Goal: Task Accomplishment & Management: Complete application form

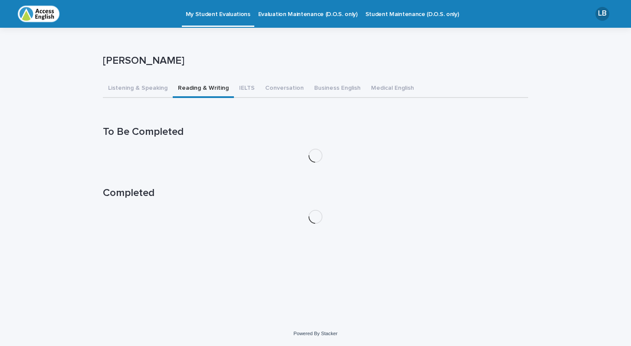
click at [207, 85] on button "Reading & Writing" at bounding box center [203, 89] width 61 height 18
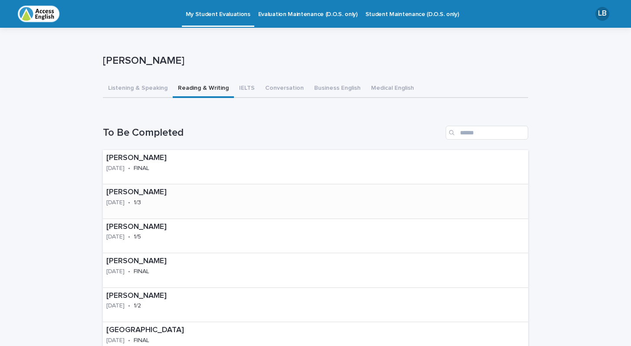
click at [135, 194] on p "[PERSON_NAME]" at bounding box center [153, 193] width 95 height 10
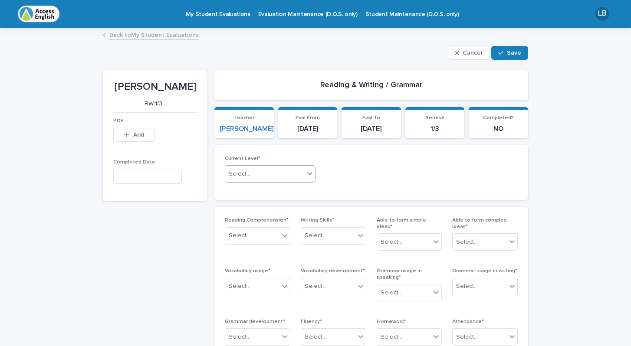
click at [306, 172] on icon at bounding box center [309, 173] width 9 height 9
click at [241, 265] on div "6" at bounding box center [270, 265] width 90 height 15
click at [287, 234] on icon at bounding box center [284, 235] width 9 height 9
click at [243, 300] on div "Excellent" at bounding box center [257, 296] width 65 height 15
click at [281, 282] on icon at bounding box center [284, 286] width 9 height 9
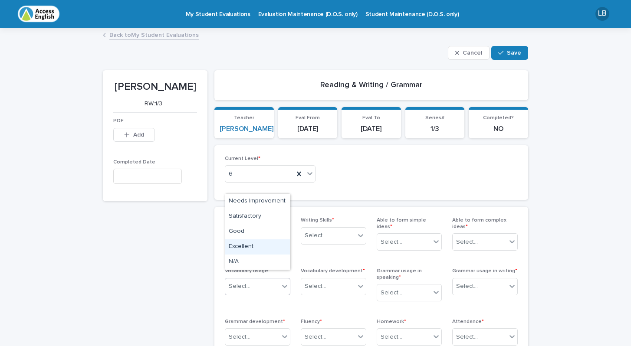
click at [263, 244] on div "Excellent" at bounding box center [257, 247] width 65 height 15
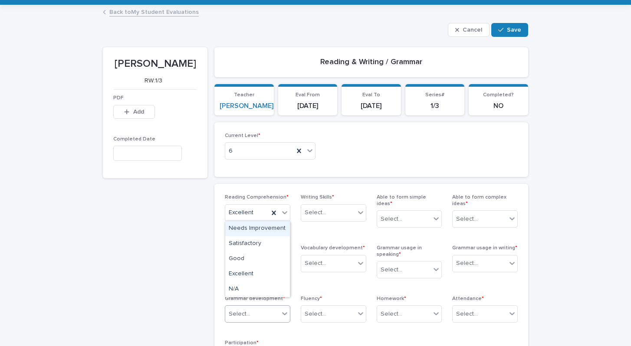
click at [282, 309] on icon at bounding box center [284, 313] width 9 height 9
click at [260, 273] on div "Excellent" at bounding box center [257, 274] width 65 height 15
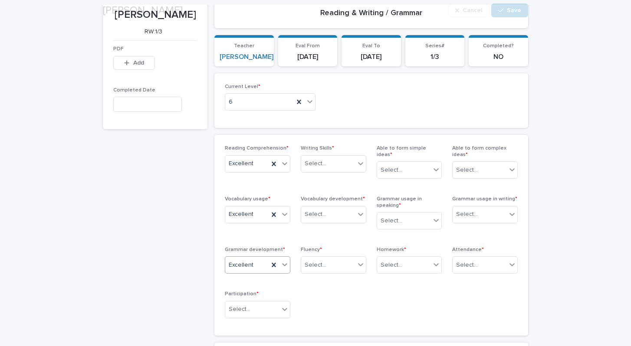
scroll to position [85, 0]
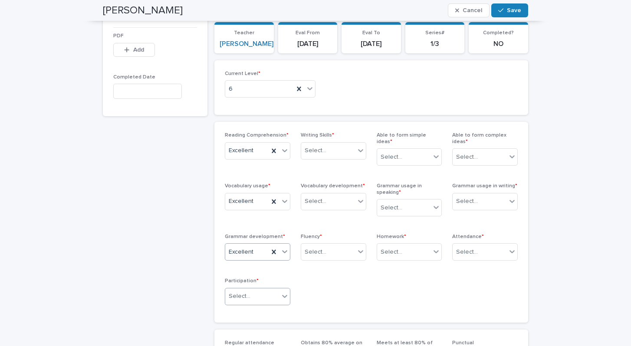
click at [283, 292] on icon at bounding box center [284, 296] width 9 height 9
click at [256, 257] on div "Excellent" at bounding box center [257, 256] width 65 height 15
click at [362, 247] on icon at bounding box center [360, 251] width 9 height 9
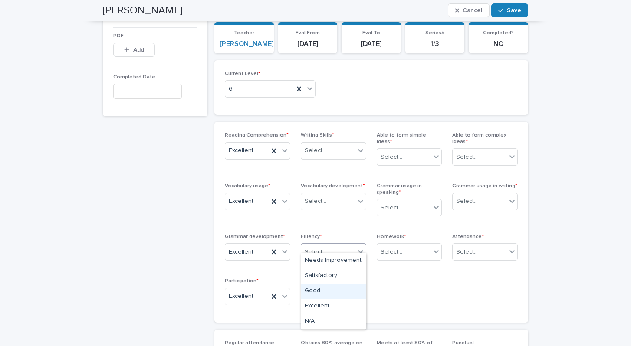
click at [315, 290] on div "Good" at bounding box center [333, 291] width 65 height 15
click at [358, 197] on icon at bounding box center [360, 201] width 9 height 9
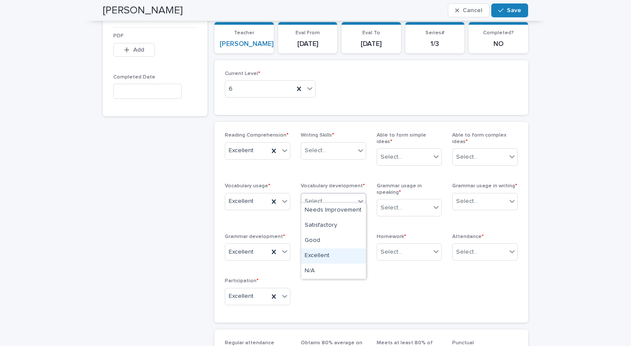
click at [337, 254] on div "Excellent" at bounding box center [333, 256] width 65 height 15
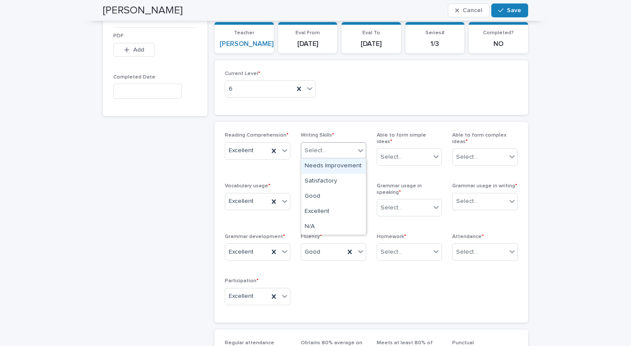
click at [357, 150] on icon at bounding box center [360, 150] width 9 height 9
click at [341, 227] on div "N/A" at bounding box center [333, 227] width 65 height 15
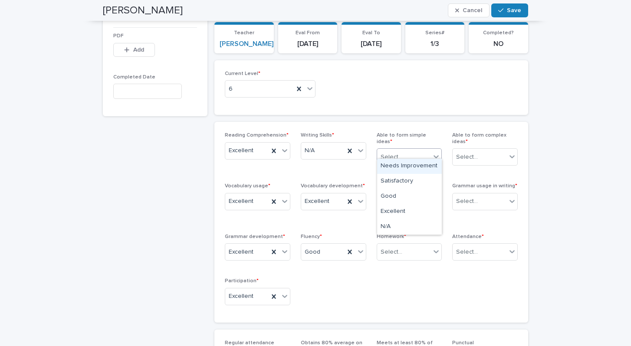
click at [439, 152] on icon at bounding box center [436, 156] width 9 height 9
click at [411, 212] on div "Excellent" at bounding box center [409, 211] width 65 height 15
click at [434, 203] on icon at bounding box center [436, 207] width 9 height 9
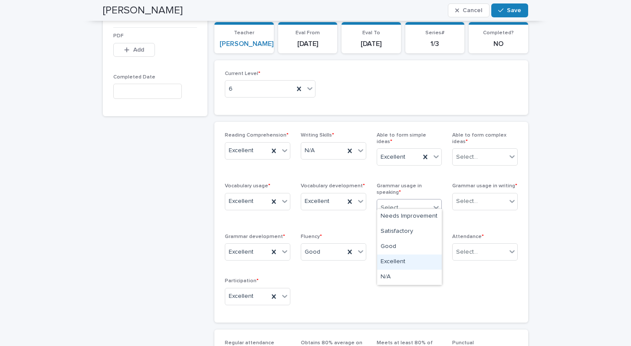
click at [422, 257] on div "Excellent" at bounding box center [409, 262] width 65 height 15
click at [440, 247] on icon at bounding box center [436, 251] width 9 height 9
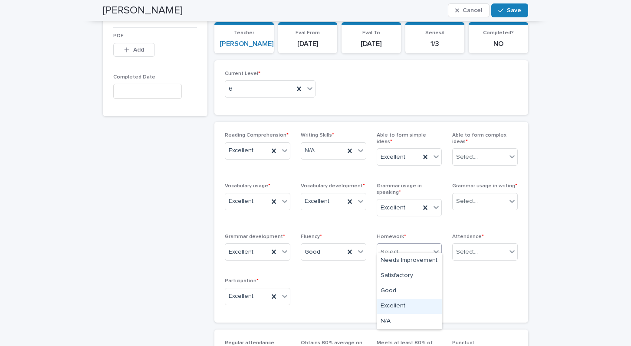
click at [419, 305] on div "Excellent" at bounding box center [409, 306] width 65 height 15
click at [511, 247] on icon at bounding box center [512, 251] width 9 height 9
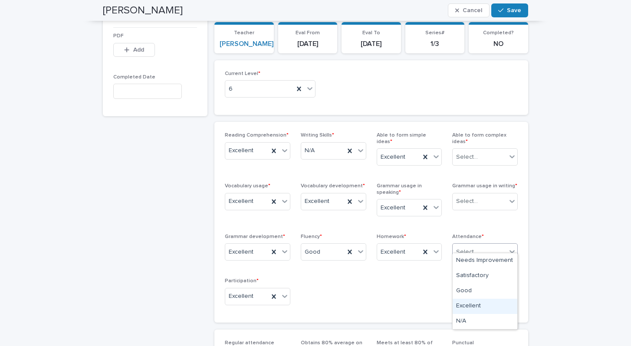
click at [481, 303] on div "Excellent" at bounding box center [485, 306] width 65 height 15
click at [514, 200] on icon at bounding box center [511, 201] width 5 height 3
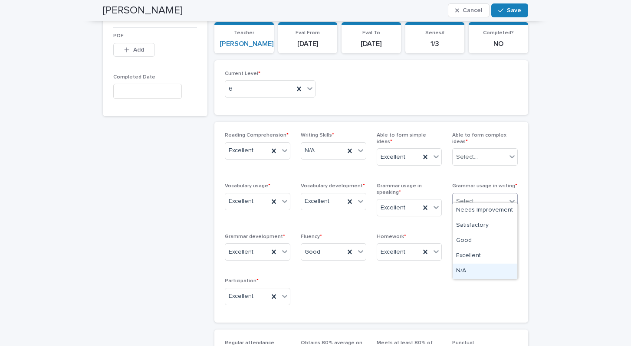
click at [496, 269] on div "N/A" at bounding box center [485, 271] width 65 height 15
click at [514, 152] on icon at bounding box center [512, 156] width 9 height 9
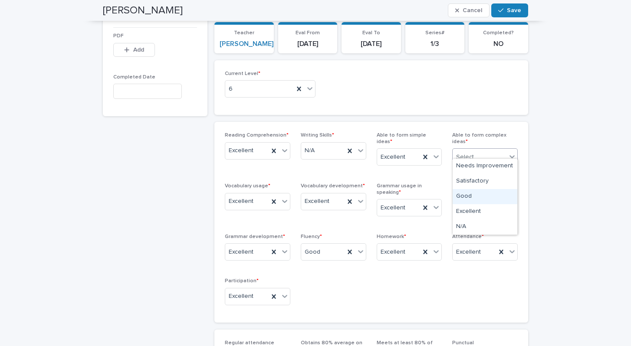
click at [483, 197] on div "Good" at bounding box center [485, 196] width 65 height 15
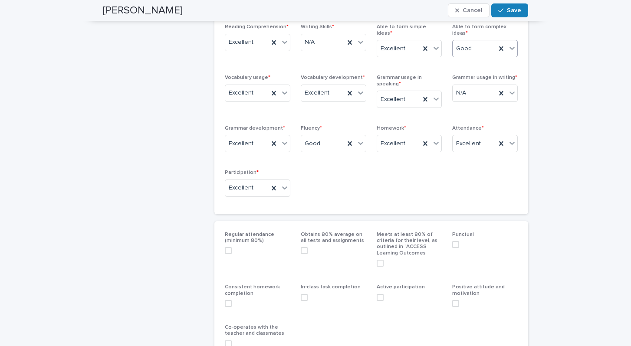
scroll to position [194, 0]
click at [230, 247] on span at bounding box center [228, 250] width 7 height 7
click at [229, 300] on span at bounding box center [228, 303] width 7 height 7
click at [230, 340] on span at bounding box center [228, 343] width 7 height 7
click at [303, 294] on span at bounding box center [304, 297] width 7 height 7
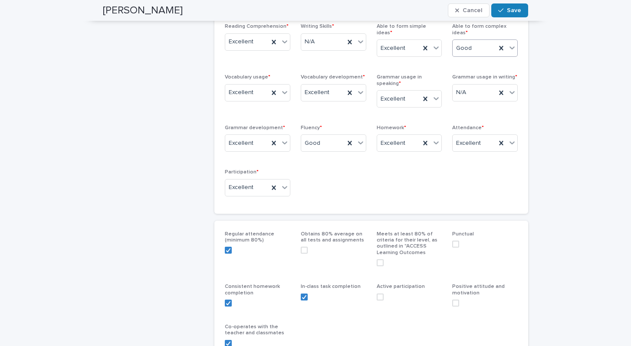
click at [380, 294] on span at bounding box center [380, 297] width 7 height 7
click at [454, 300] on span at bounding box center [455, 303] width 7 height 7
click at [455, 241] on span at bounding box center [455, 244] width 7 height 7
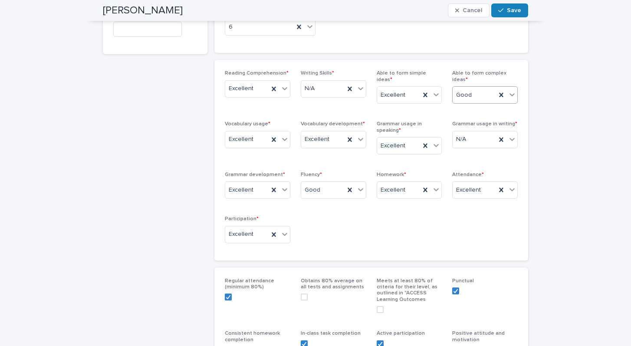
scroll to position [127, 0]
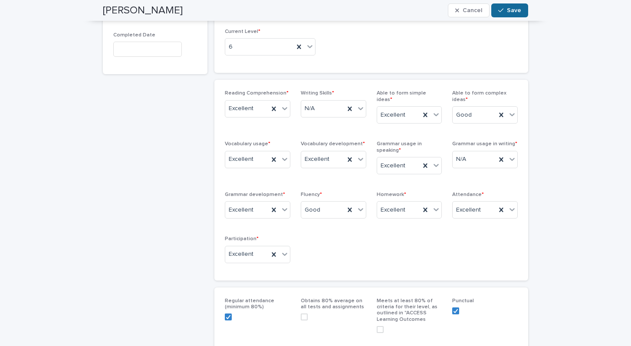
click at [505, 9] on div "button" at bounding box center [502, 10] width 9 height 6
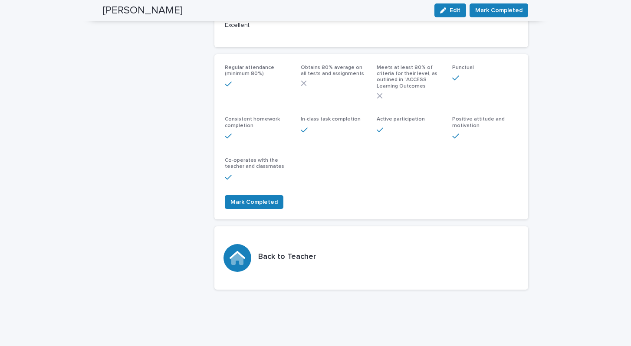
scroll to position [314, 0]
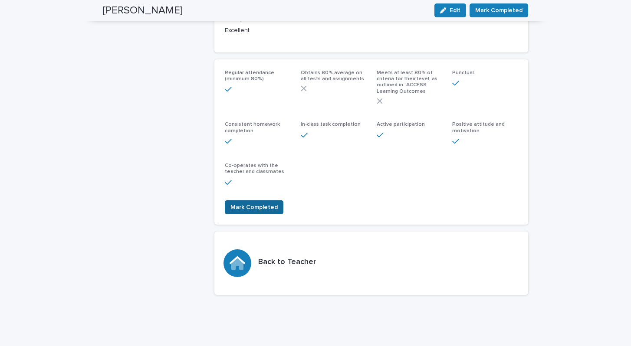
click at [265, 203] on span "Mark Completed" at bounding box center [253, 207] width 47 height 9
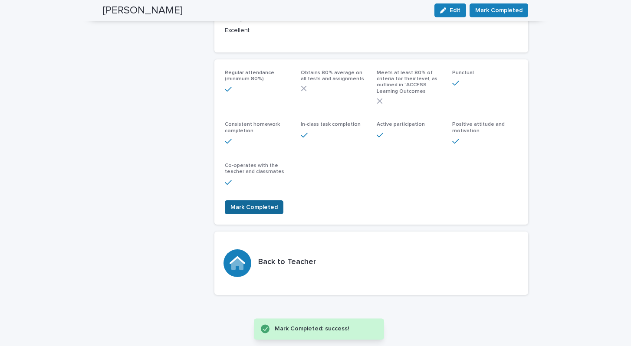
click at [260, 203] on span "Mark Completed" at bounding box center [253, 207] width 47 height 9
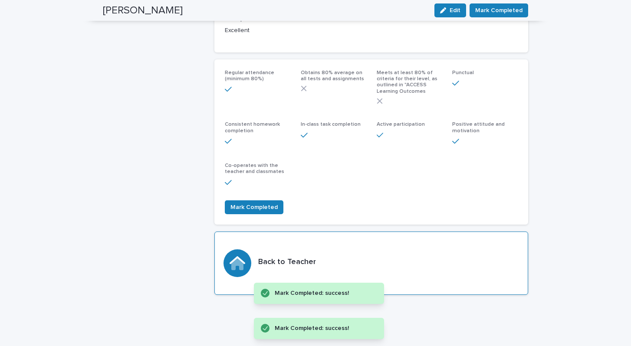
click at [233, 258] on icon at bounding box center [237, 264] width 12 height 12
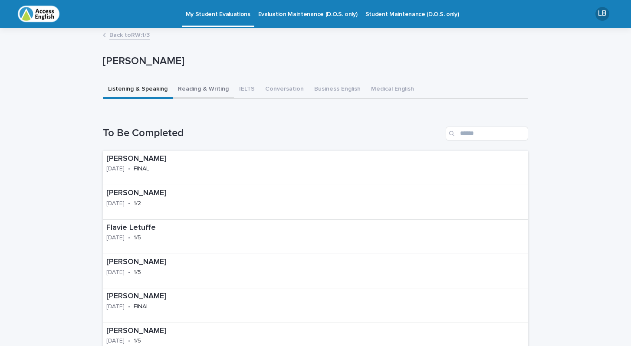
click at [201, 87] on button "Reading & Writing" at bounding box center [203, 90] width 61 height 18
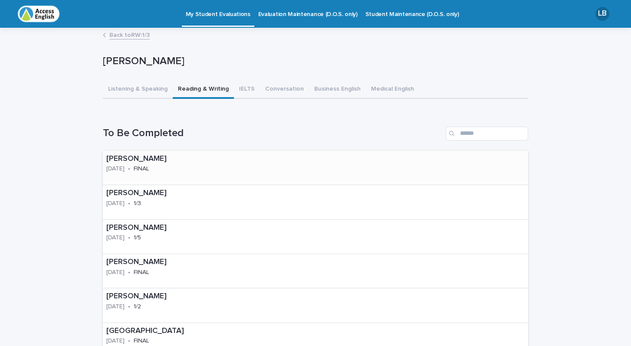
click at [125, 165] on p "2025-09-19" at bounding box center [115, 168] width 18 height 7
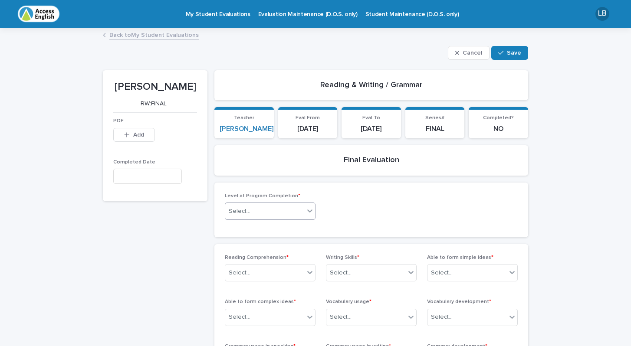
click at [310, 207] on icon at bounding box center [309, 211] width 9 height 9
click at [259, 299] on div "6" at bounding box center [270, 302] width 90 height 15
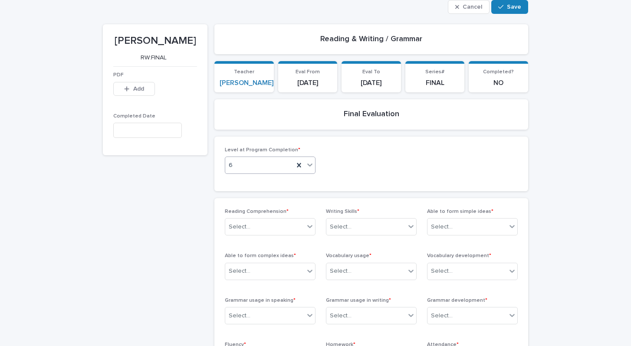
scroll to position [66, 0]
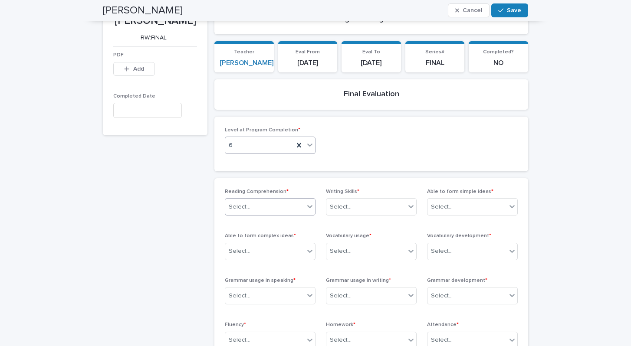
click at [309, 205] on icon at bounding box center [309, 206] width 9 height 9
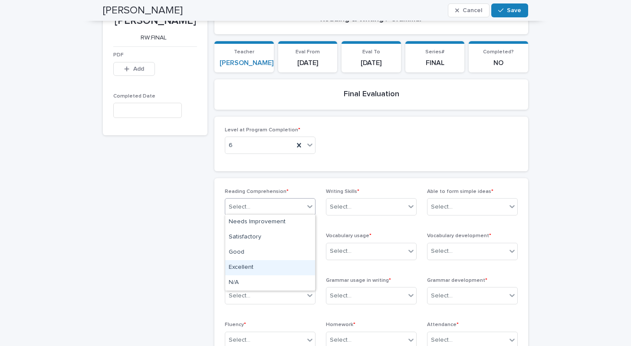
click at [271, 266] on div "Excellent" at bounding box center [270, 267] width 90 height 15
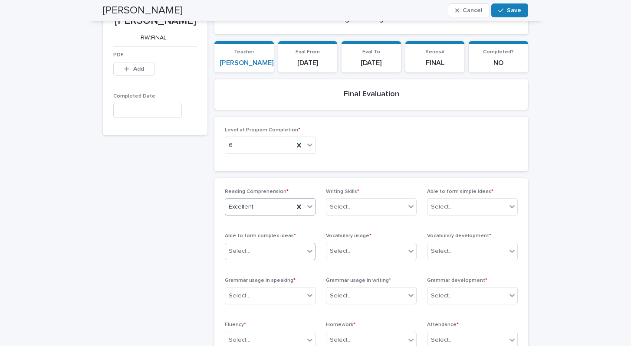
click at [305, 251] on div at bounding box center [310, 251] width 10 height 16
click at [276, 292] on div "Good" at bounding box center [270, 296] width 90 height 15
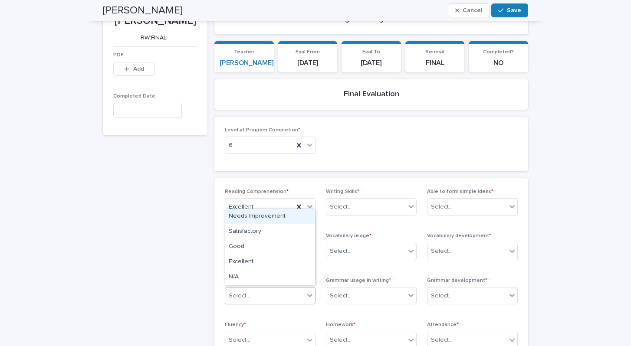
click at [308, 295] on icon at bounding box center [309, 295] width 9 height 9
click at [264, 245] on div "Good" at bounding box center [270, 247] width 90 height 15
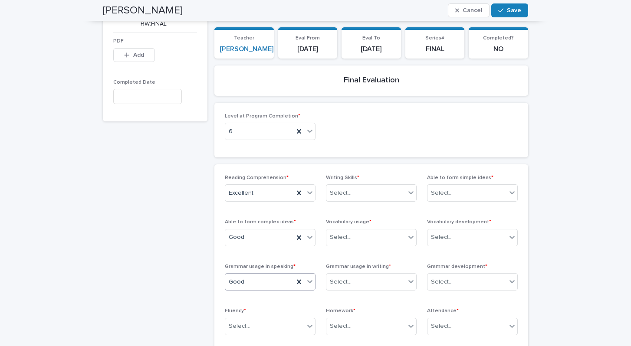
scroll to position [80, 0]
click at [308, 325] on icon at bounding box center [309, 326] width 9 height 9
click at [265, 270] on div "Good" at bounding box center [270, 276] width 90 height 15
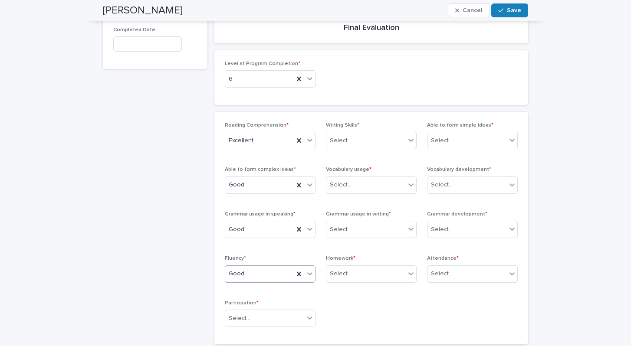
scroll to position [134, 0]
click at [310, 316] on icon at bounding box center [309, 316] width 5 height 3
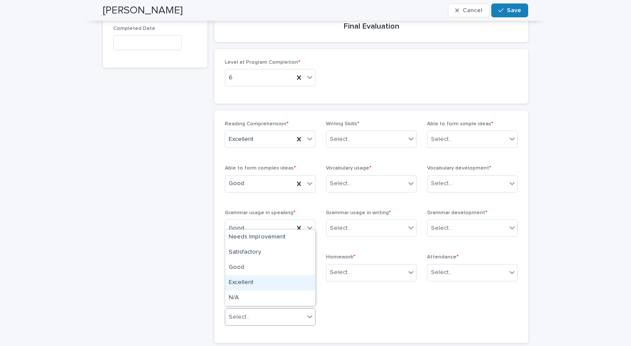
click at [272, 277] on div "Excellent" at bounding box center [270, 283] width 90 height 15
click at [411, 274] on icon at bounding box center [411, 272] width 9 height 9
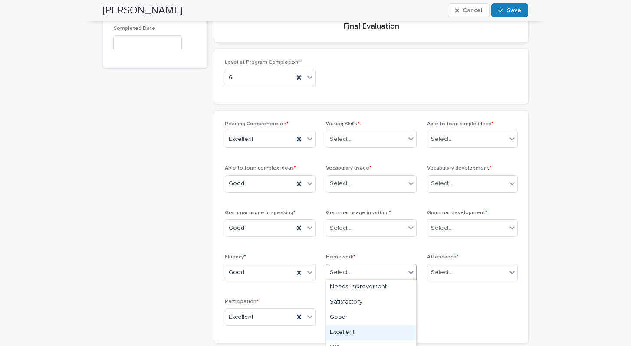
click at [377, 332] on div "Excellent" at bounding box center [371, 332] width 90 height 15
click at [407, 228] on icon at bounding box center [411, 227] width 9 height 9
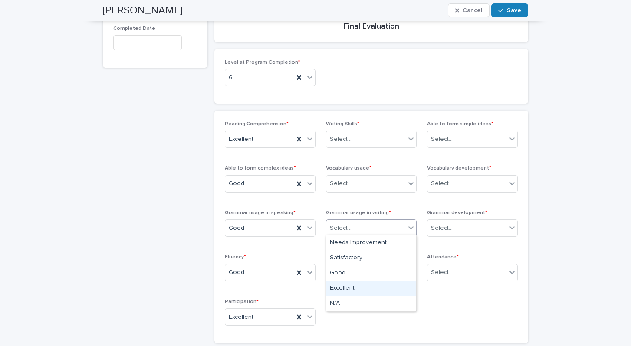
click at [354, 286] on div "Excellent" at bounding box center [371, 288] width 90 height 15
click at [413, 186] on icon at bounding box center [411, 183] width 9 height 9
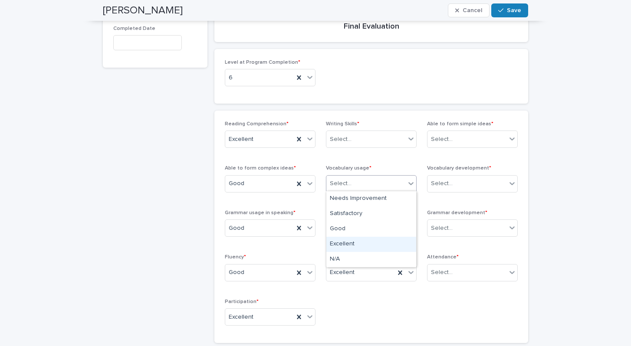
click at [378, 248] on div "Excellent" at bounding box center [371, 244] width 90 height 15
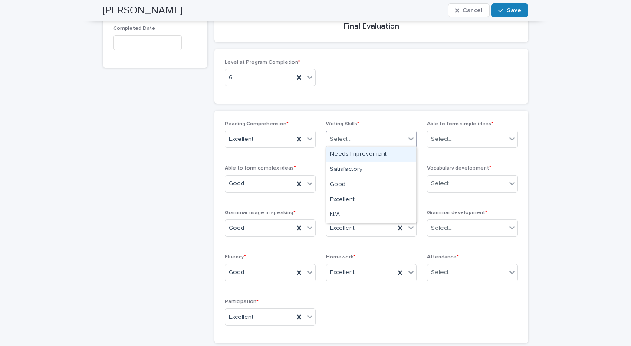
click at [408, 138] on icon at bounding box center [411, 139] width 9 height 9
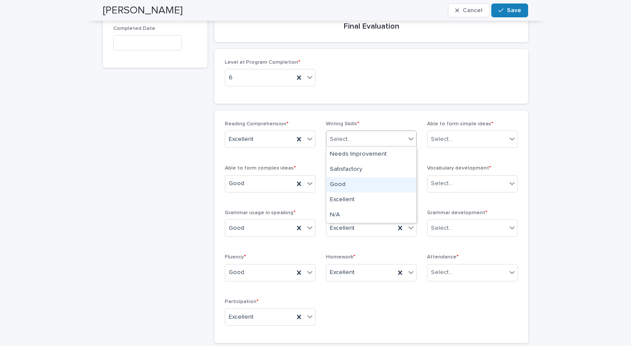
click at [384, 184] on div "Good" at bounding box center [371, 184] width 90 height 15
click at [513, 138] on icon at bounding box center [511, 139] width 5 height 3
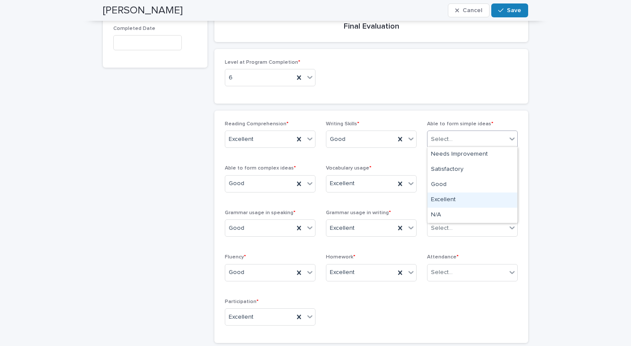
click at [490, 198] on div "Excellent" at bounding box center [472, 200] width 90 height 15
click at [509, 181] on icon at bounding box center [512, 183] width 9 height 9
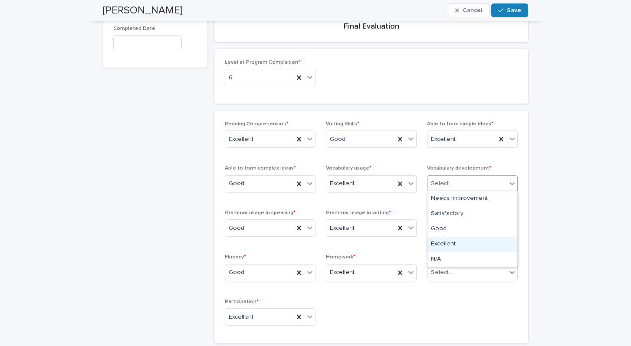
click at [472, 244] on div "Excellent" at bounding box center [472, 244] width 90 height 15
click at [511, 225] on icon at bounding box center [512, 227] width 9 height 9
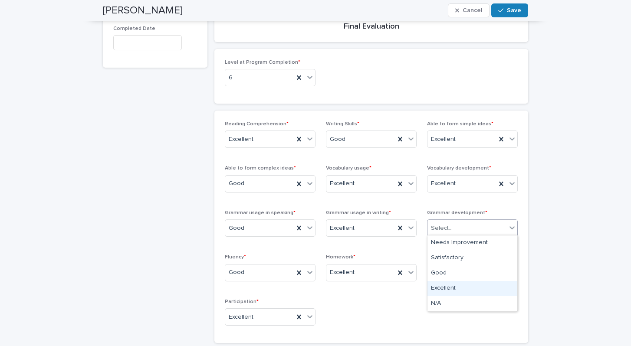
click at [460, 285] on div "Excellent" at bounding box center [472, 288] width 90 height 15
click at [507, 268] on div at bounding box center [511, 273] width 11 height 16
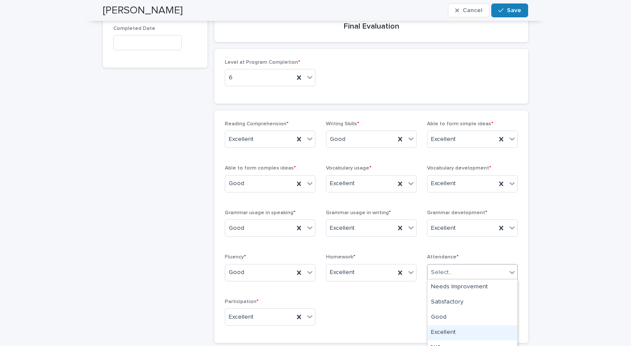
click at [470, 330] on div "Excellent" at bounding box center [472, 332] width 90 height 15
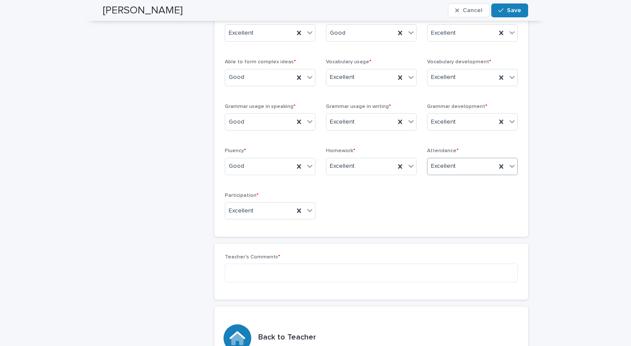
scroll to position [244, 0]
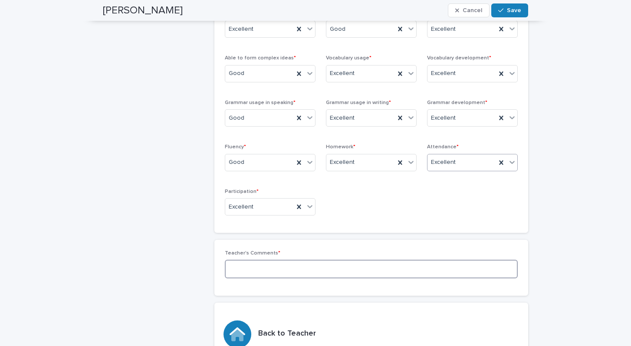
click at [441, 267] on textarea at bounding box center [371, 269] width 293 height 19
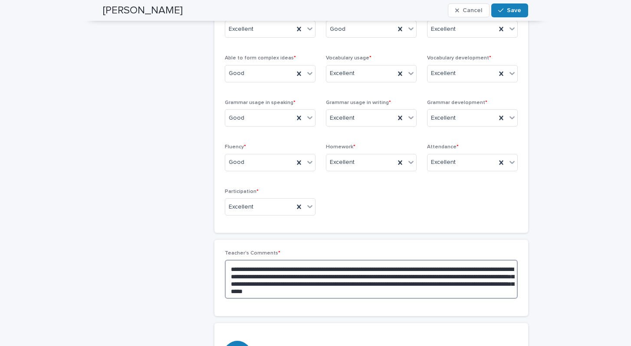
click at [419, 287] on textarea "**********" at bounding box center [371, 279] width 293 height 39
click at [496, 285] on textarea "**********" at bounding box center [371, 279] width 293 height 39
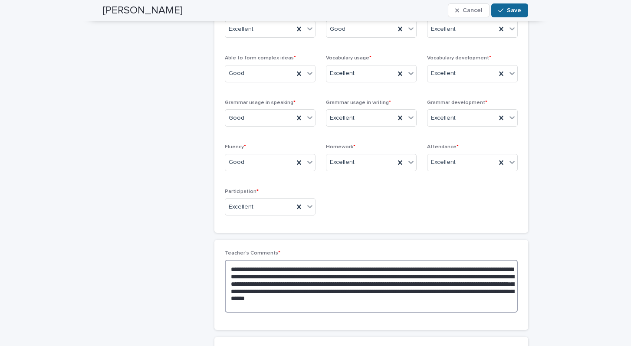
type textarea "**********"
click at [515, 9] on span "Save" at bounding box center [514, 10] width 14 height 6
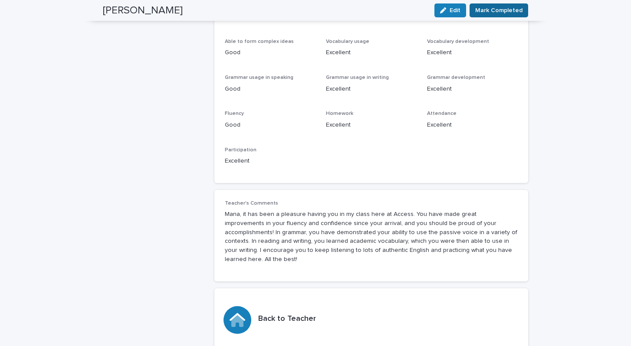
click at [499, 11] on span "Mark Completed" at bounding box center [498, 10] width 47 height 9
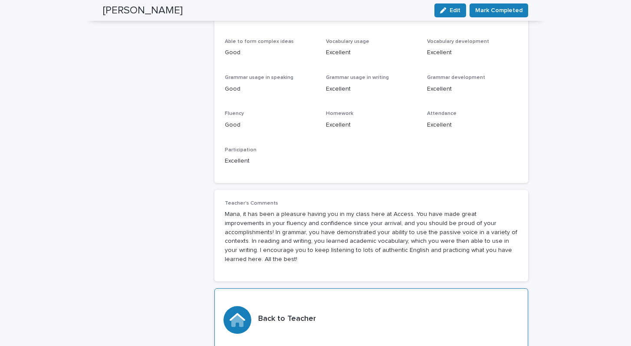
click at [239, 315] on icon at bounding box center [237, 321] width 12 height 12
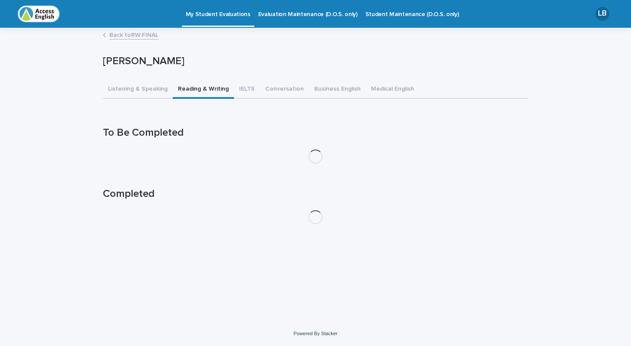
click at [193, 94] on button "Reading & Writing" at bounding box center [203, 90] width 61 height 18
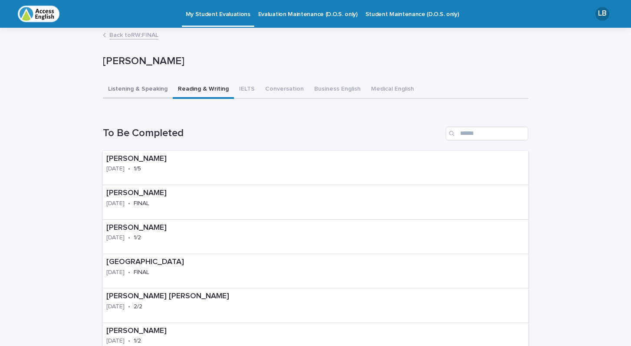
click at [145, 89] on button "Listening & Speaking" at bounding box center [138, 90] width 70 height 18
